Goal: Use online tool/utility

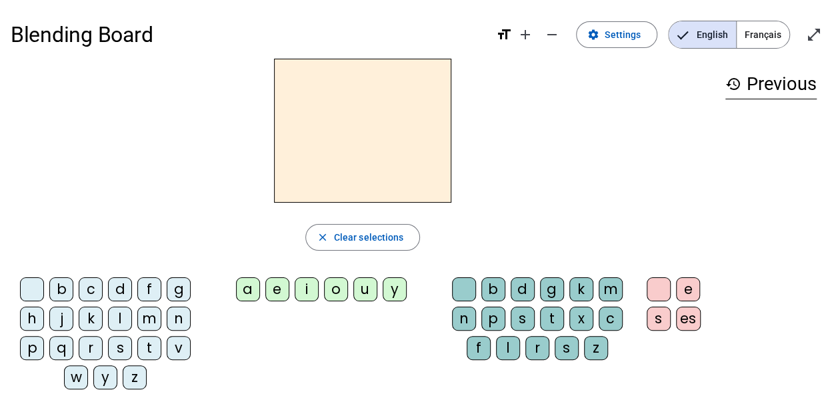
click at [121, 348] on div "s" at bounding box center [120, 348] width 24 height 24
click at [311, 291] on div "i" at bounding box center [307, 289] width 24 height 24
click at [257, 288] on div "a" at bounding box center [248, 289] width 24 height 24
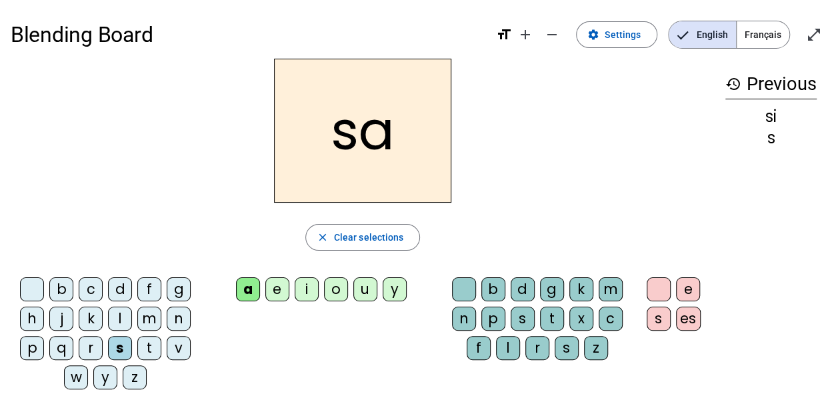
click at [611, 322] on div "c" at bounding box center [611, 319] width 24 height 24
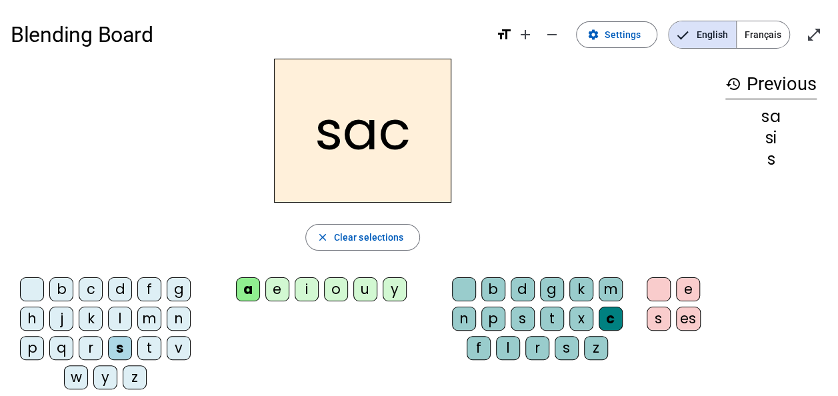
click at [149, 345] on div "t" at bounding box center [149, 348] width 24 height 24
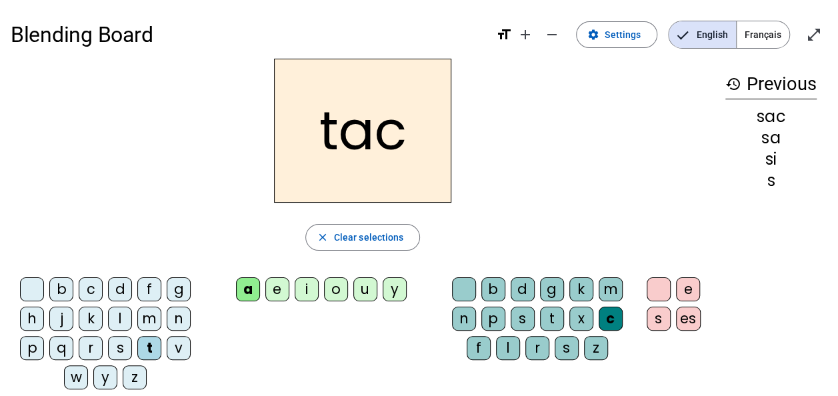
click at [467, 291] on div at bounding box center [464, 289] width 24 height 24
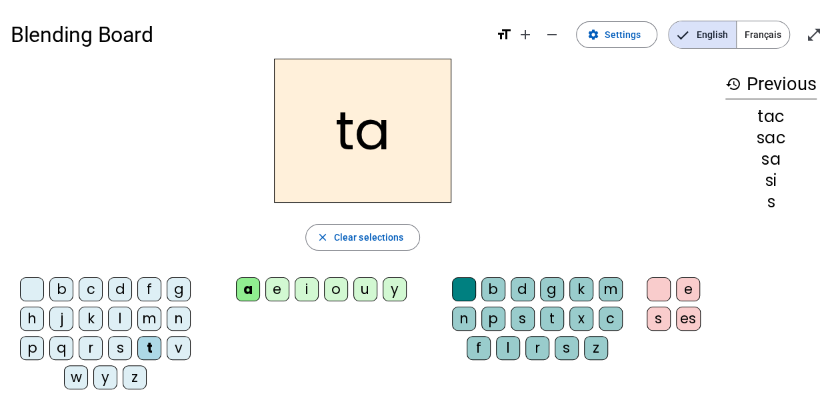
click at [154, 317] on div "m" at bounding box center [149, 319] width 24 height 24
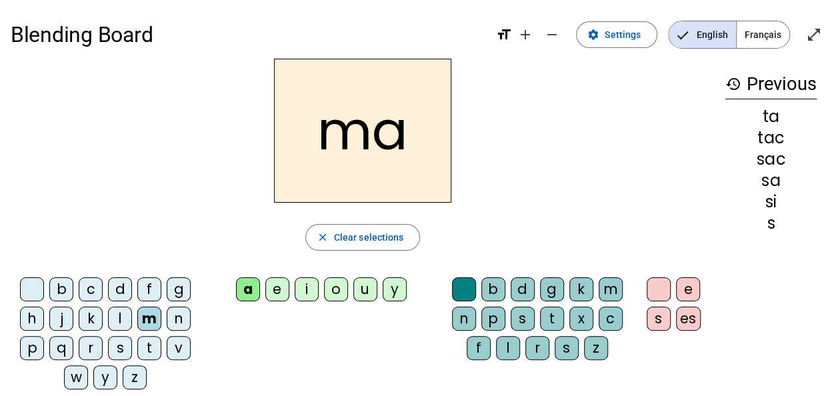
click at [288, 289] on div "e" at bounding box center [277, 289] width 24 height 24
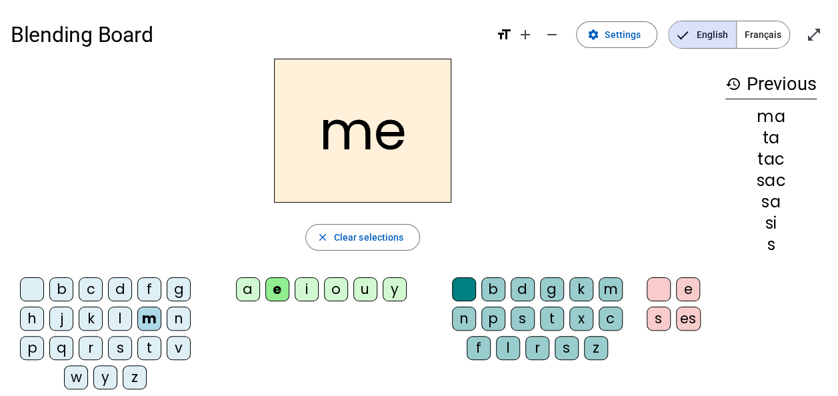
click at [63, 316] on div "j" at bounding box center [61, 319] width 24 height 24
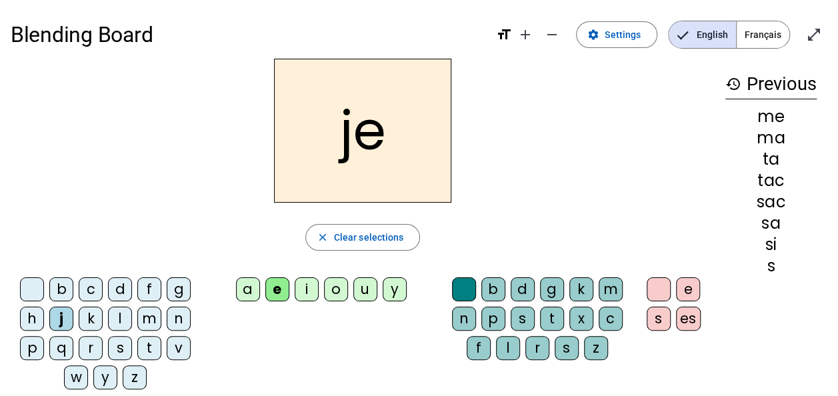
click at [120, 345] on div "s" at bounding box center [120, 348] width 24 height 24
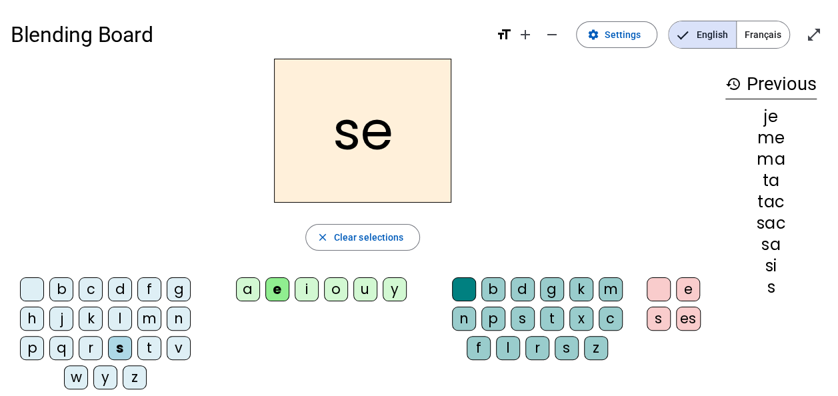
click at [367, 290] on div "u" at bounding box center [365, 289] width 24 height 24
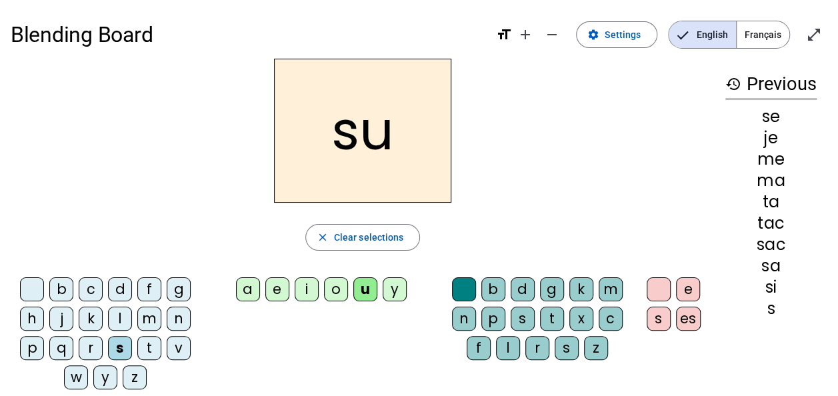
click at [123, 285] on div "d" at bounding box center [120, 289] width 24 height 24
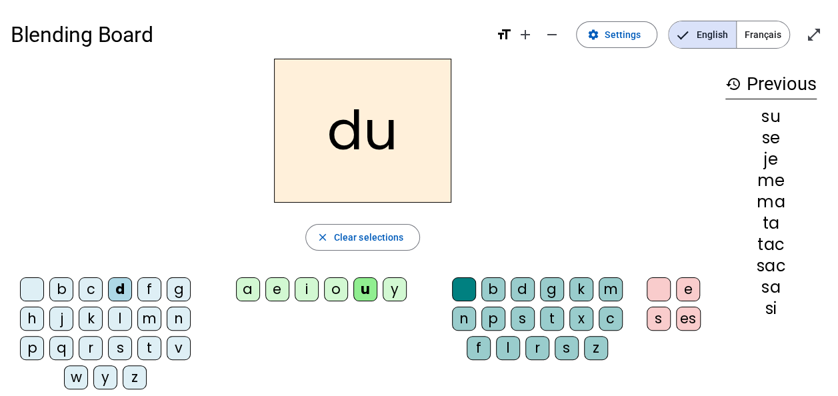
click at [612, 325] on div "c" at bounding box center [611, 319] width 24 height 24
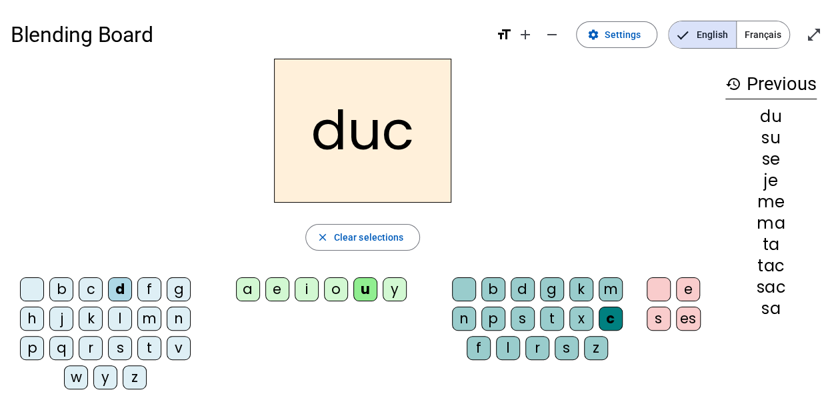
click at [551, 318] on div "t" at bounding box center [552, 319] width 24 height 24
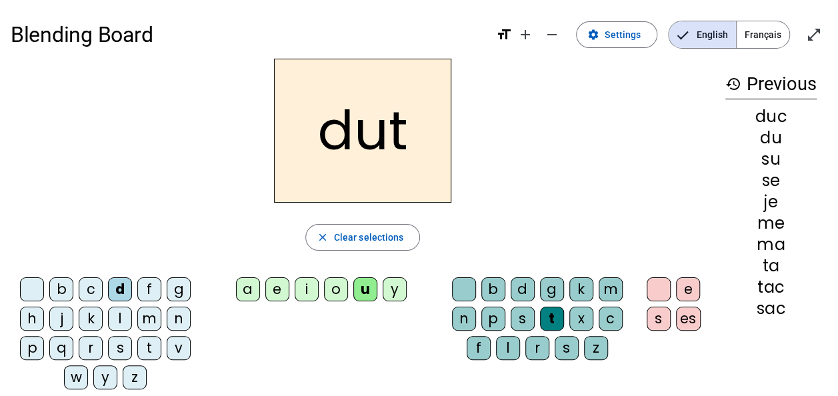
click at [151, 321] on div "m" at bounding box center [149, 319] width 24 height 24
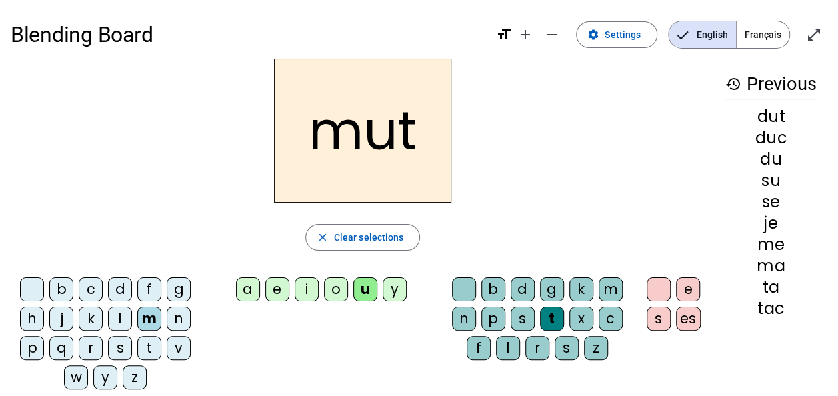
click at [249, 291] on div "a" at bounding box center [248, 289] width 24 height 24
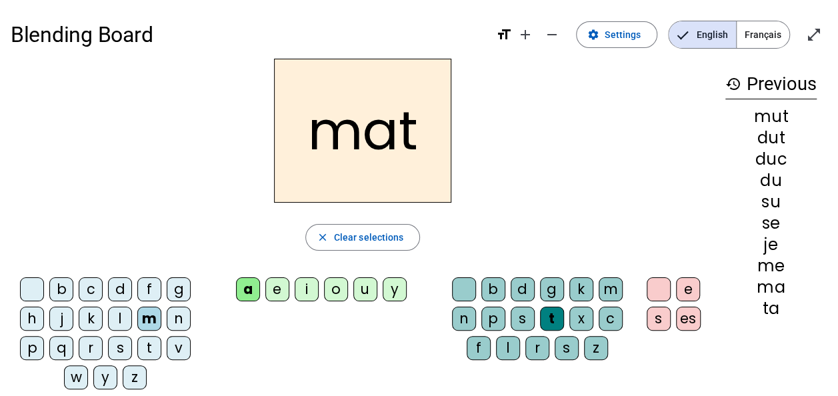
click at [519, 317] on div "s" at bounding box center [523, 319] width 24 height 24
